Goal: Task Accomplishment & Management: Manage account settings

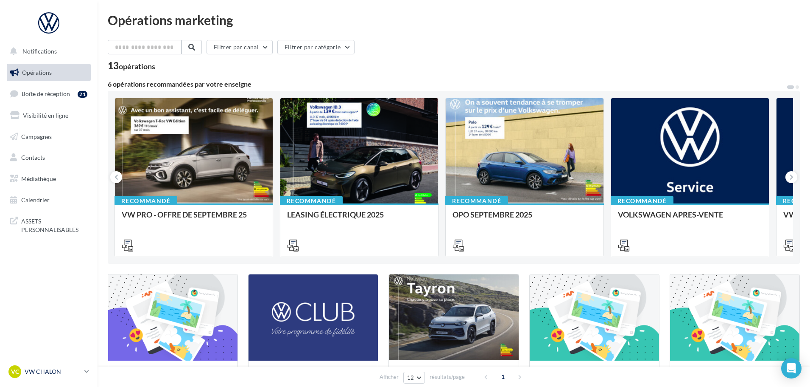
click at [57, 370] on p "VW CHALON" at bounding box center [53, 371] width 56 height 8
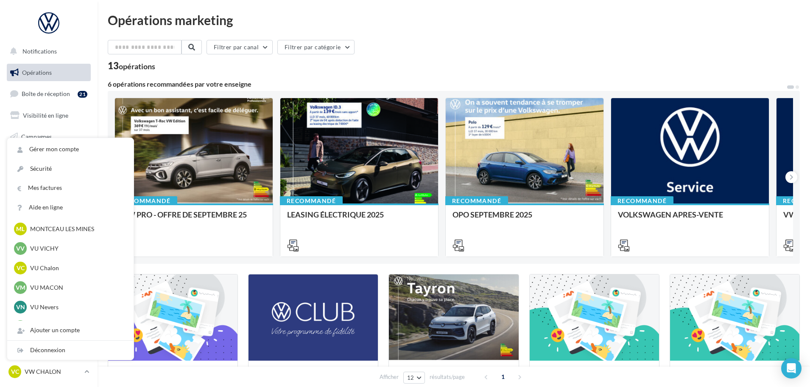
scroll to position [649, 0]
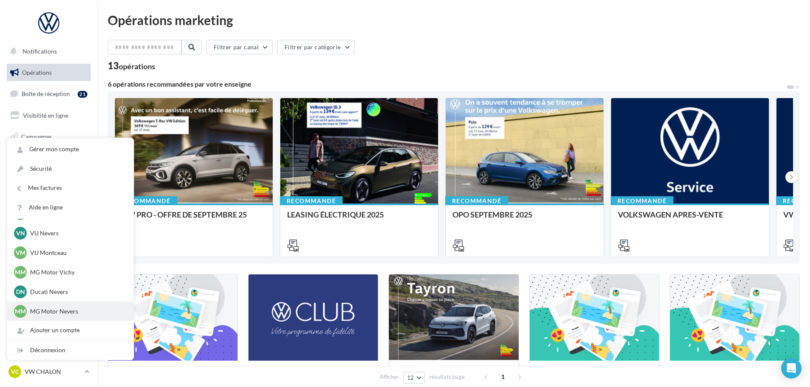
click at [39, 312] on p "MG Motor Nevers" at bounding box center [76, 311] width 93 height 8
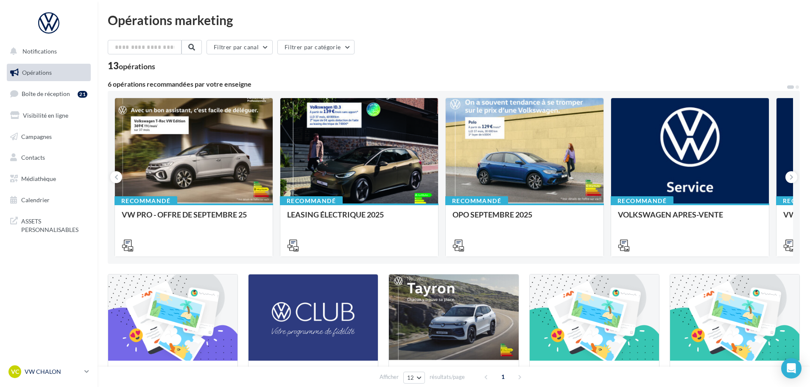
click at [60, 373] on p "VW CHALON" at bounding box center [53, 371] width 56 height 8
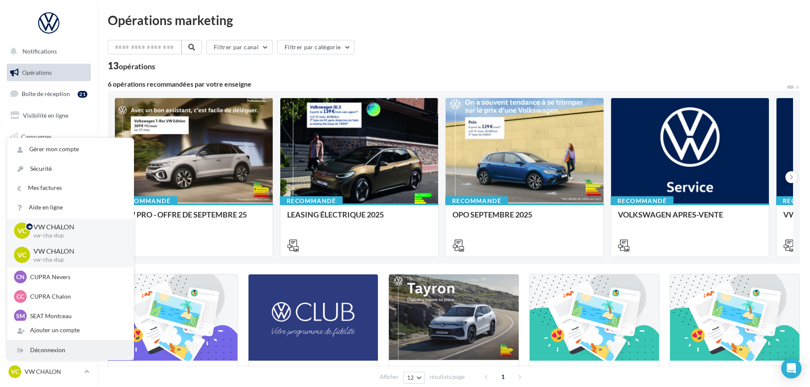
click at [53, 346] on div "Déconnexion" at bounding box center [70, 349] width 126 height 19
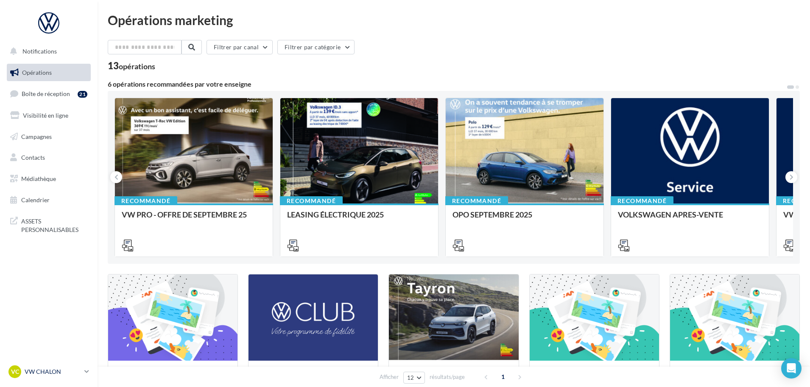
click at [65, 372] on p "VW CHALON" at bounding box center [53, 371] width 56 height 8
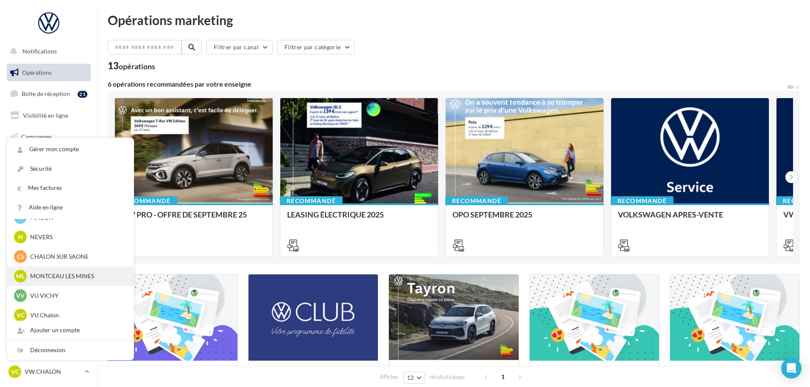
scroll to position [649, 0]
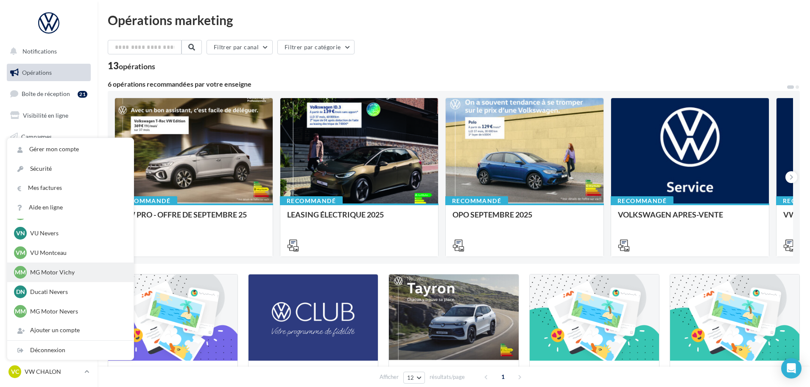
click at [67, 267] on div "MM MG Motor Vichy adupont@suma-auto.com" at bounding box center [70, 272] width 113 height 13
